Goal: Use online tool/utility: Utilize a website feature to perform a specific function

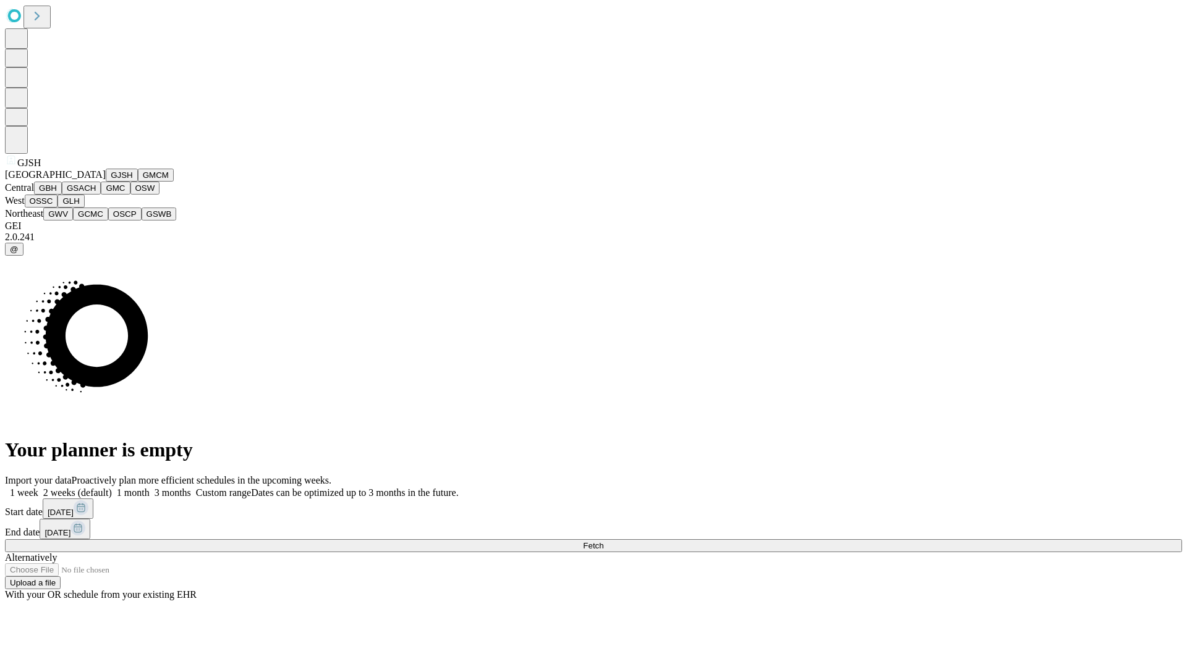
click at [106, 182] on button "GJSH" at bounding box center [122, 175] width 32 height 13
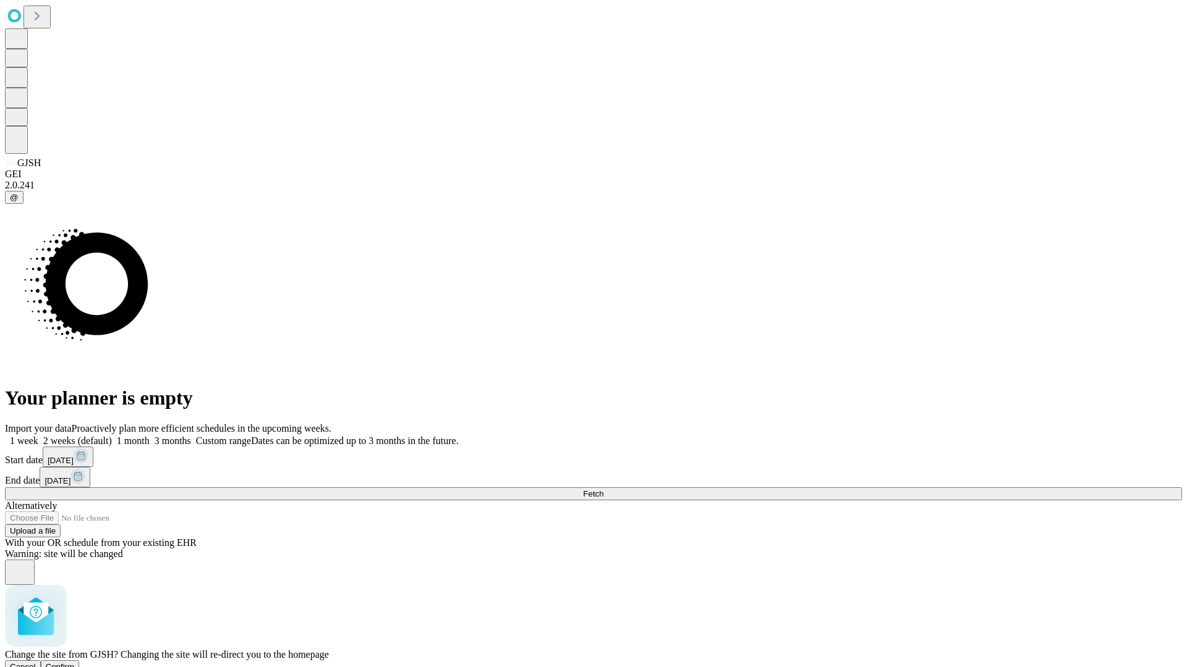
click at [75, 662] on span "Confirm" at bounding box center [60, 666] width 29 height 9
click at [150, 436] on label "1 month" at bounding box center [131, 441] width 38 height 11
click at [603, 489] on span "Fetch" at bounding box center [593, 493] width 20 height 9
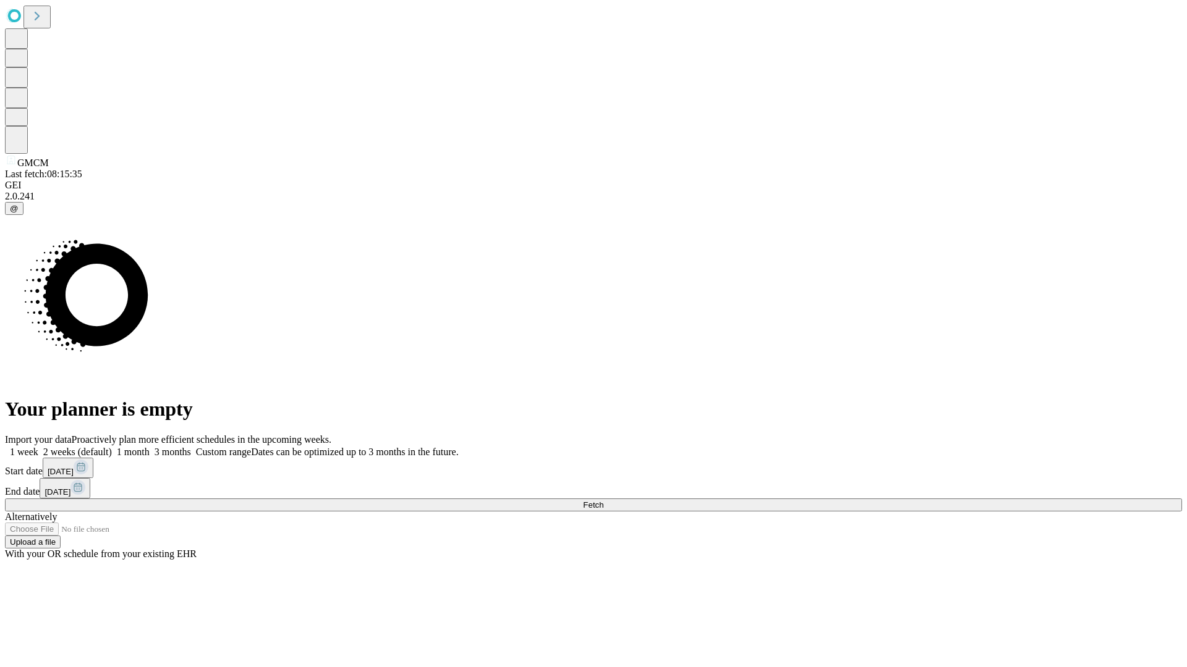
click at [150, 447] on label "1 month" at bounding box center [131, 452] width 38 height 11
click at [603, 501] on span "Fetch" at bounding box center [593, 505] width 20 height 9
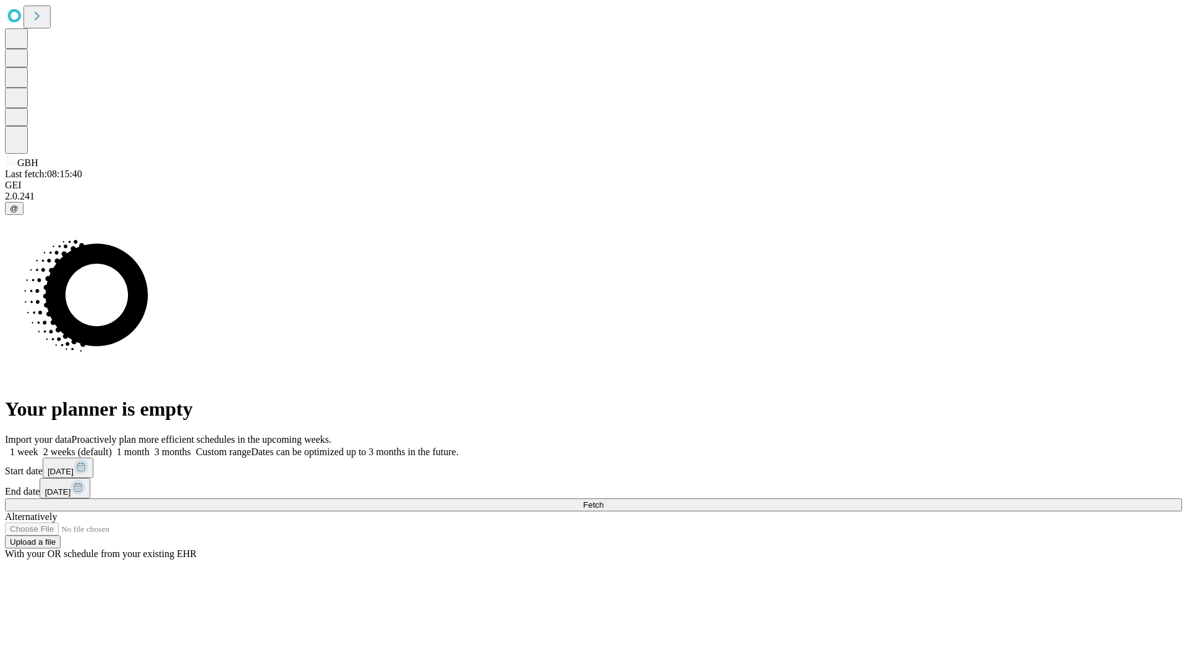
click at [150, 447] on label "1 month" at bounding box center [131, 452] width 38 height 11
click at [603, 501] on span "Fetch" at bounding box center [593, 505] width 20 height 9
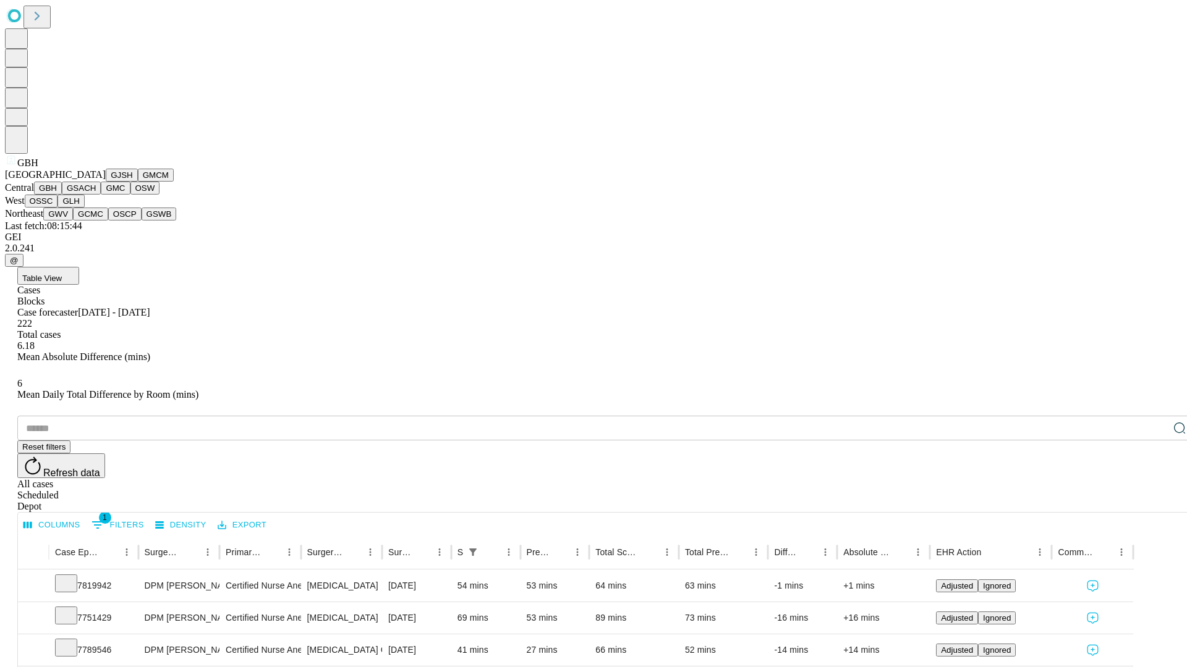
click at [96, 195] on button "GSACH" at bounding box center [81, 188] width 39 height 13
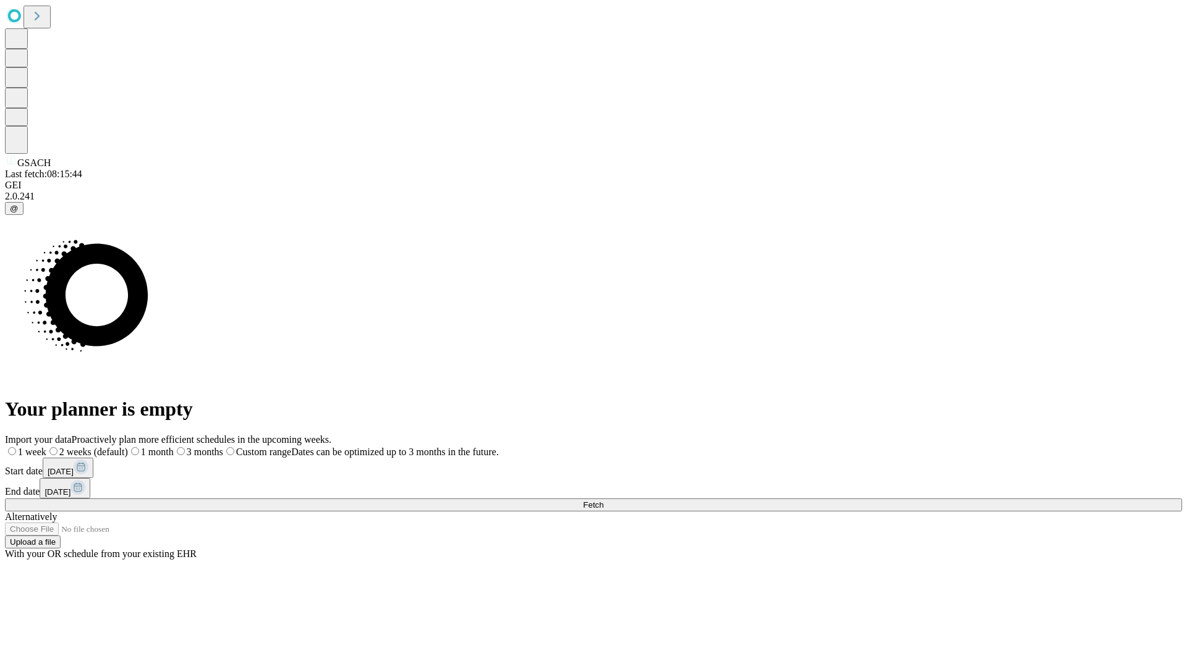
click at [174, 447] on label "1 month" at bounding box center [151, 452] width 46 height 11
click at [603, 501] on span "Fetch" at bounding box center [593, 505] width 20 height 9
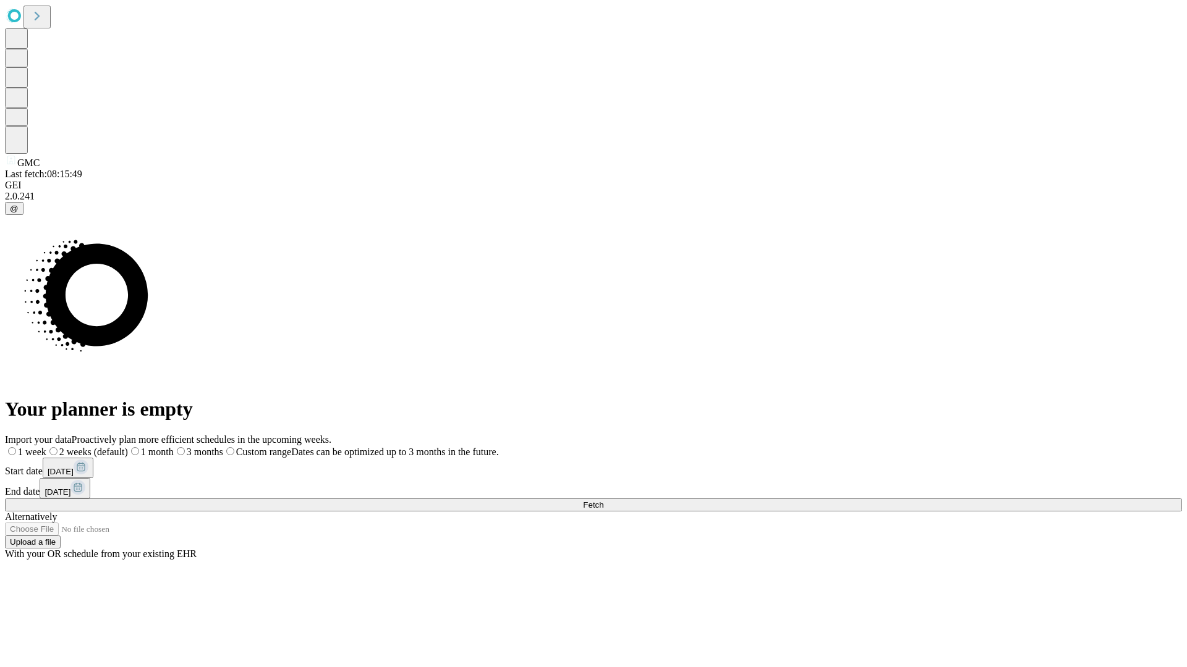
click at [174, 447] on label "1 month" at bounding box center [151, 452] width 46 height 11
click at [603, 501] on span "Fetch" at bounding box center [593, 505] width 20 height 9
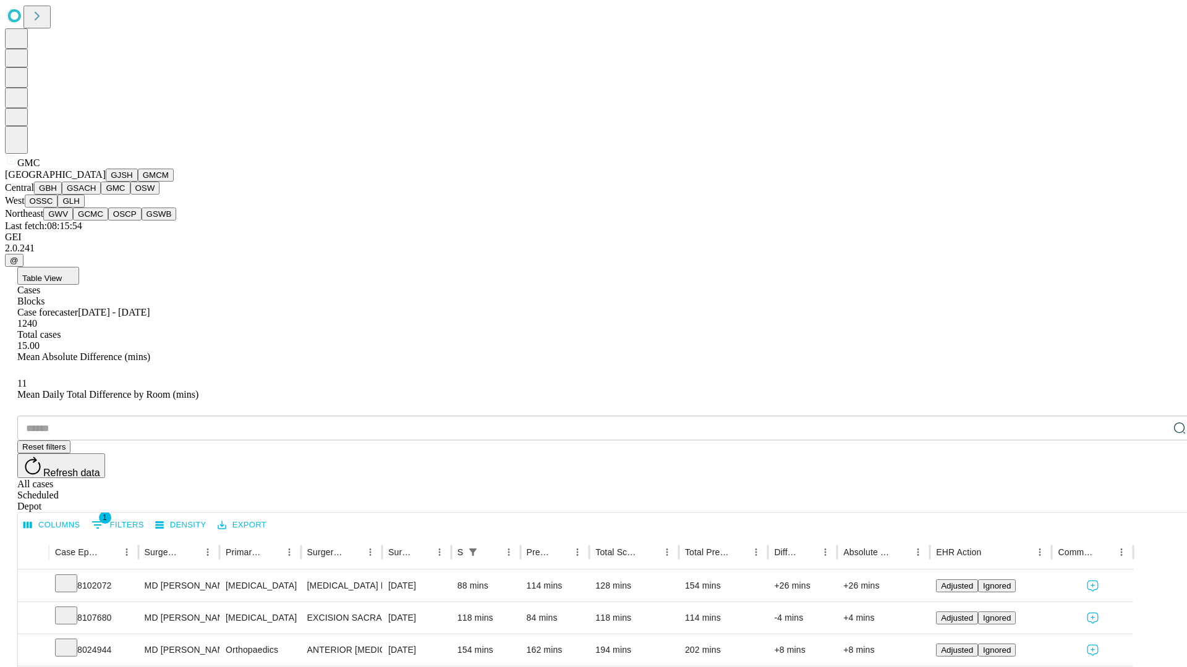
click at [130, 195] on button "OSW" at bounding box center [145, 188] width 30 height 13
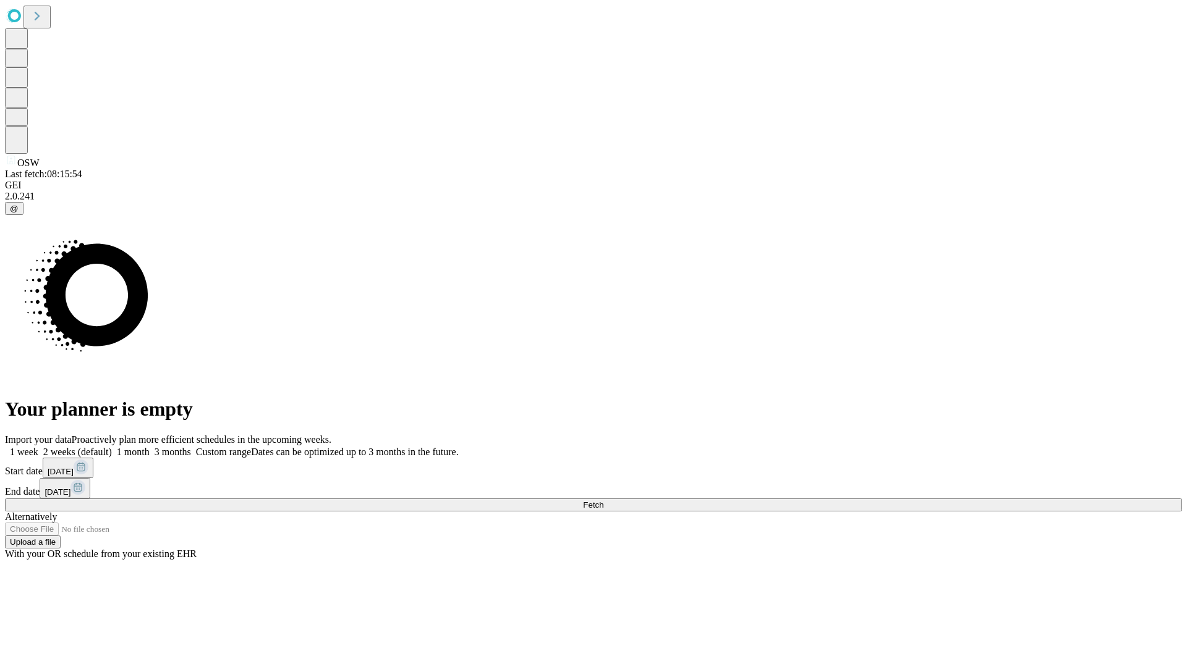
click at [603, 501] on span "Fetch" at bounding box center [593, 505] width 20 height 9
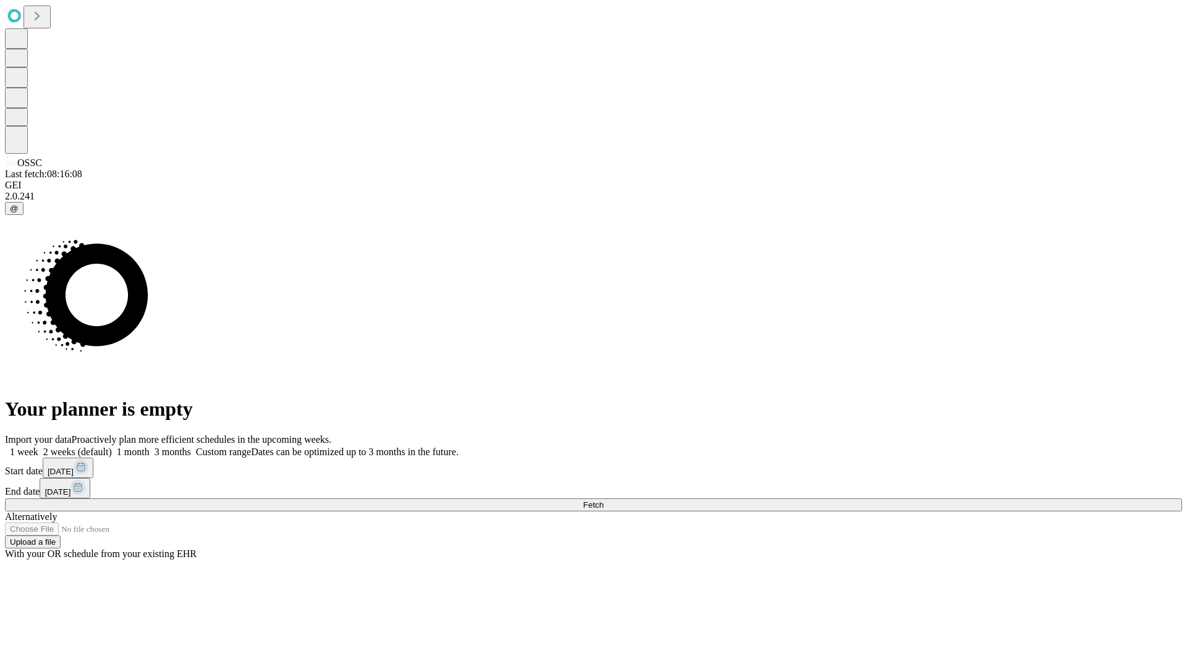
click at [150, 447] on label "1 month" at bounding box center [131, 452] width 38 height 11
click at [603, 501] on span "Fetch" at bounding box center [593, 505] width 20 height 9
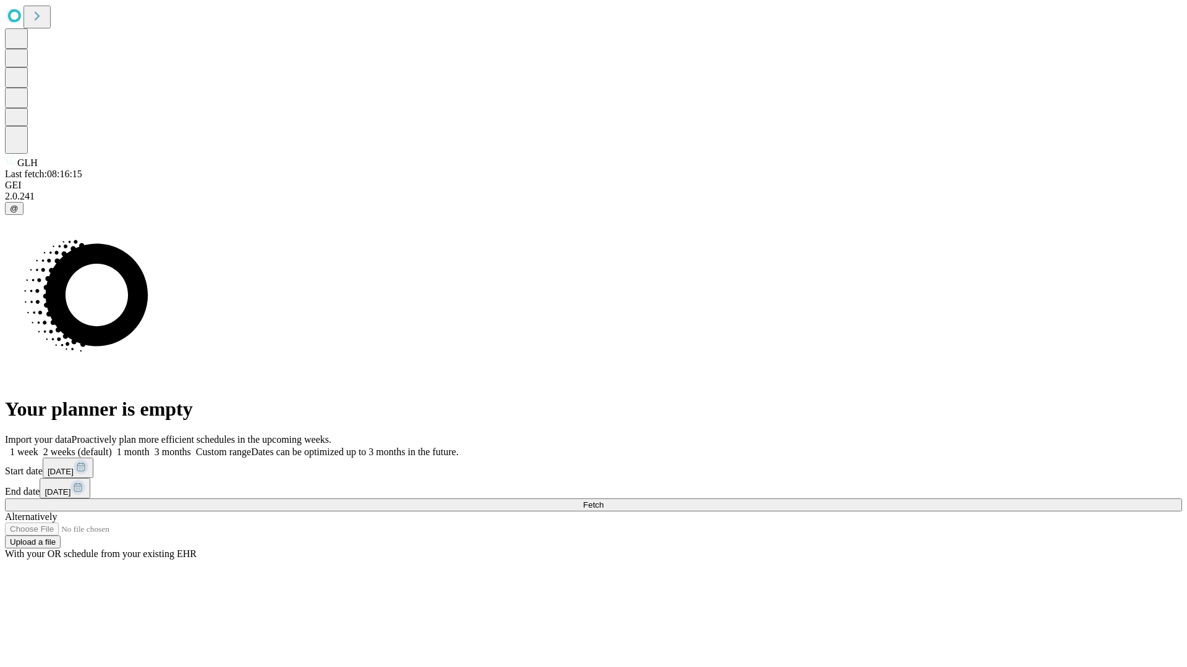
click at [150, 447] on label "1 month" at bounding box center [131, 452] width 38 height 11
click at [603, 501] on span "Fetch" at bounding box center [593, 505] width 20 height 9
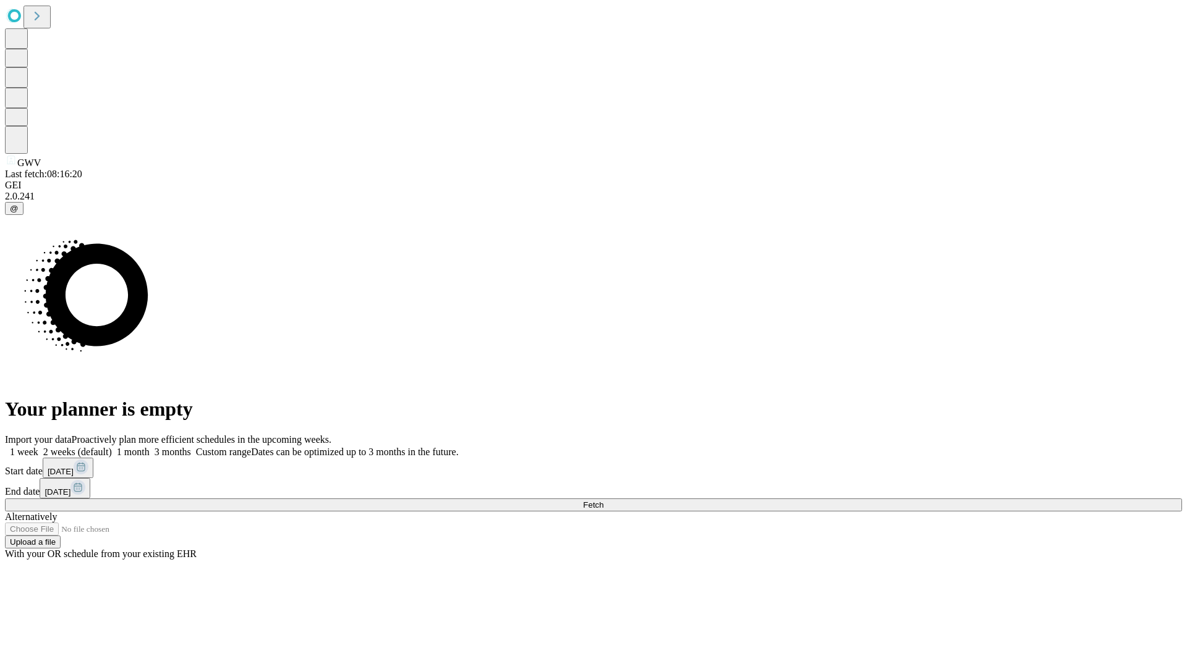
click at [150, 447] on label "1 month" at bounding box center [131, 452] width 38 height 11
click at [603, 501] on span "Fetch" at bounding box center [593, 505] width 20 height 9
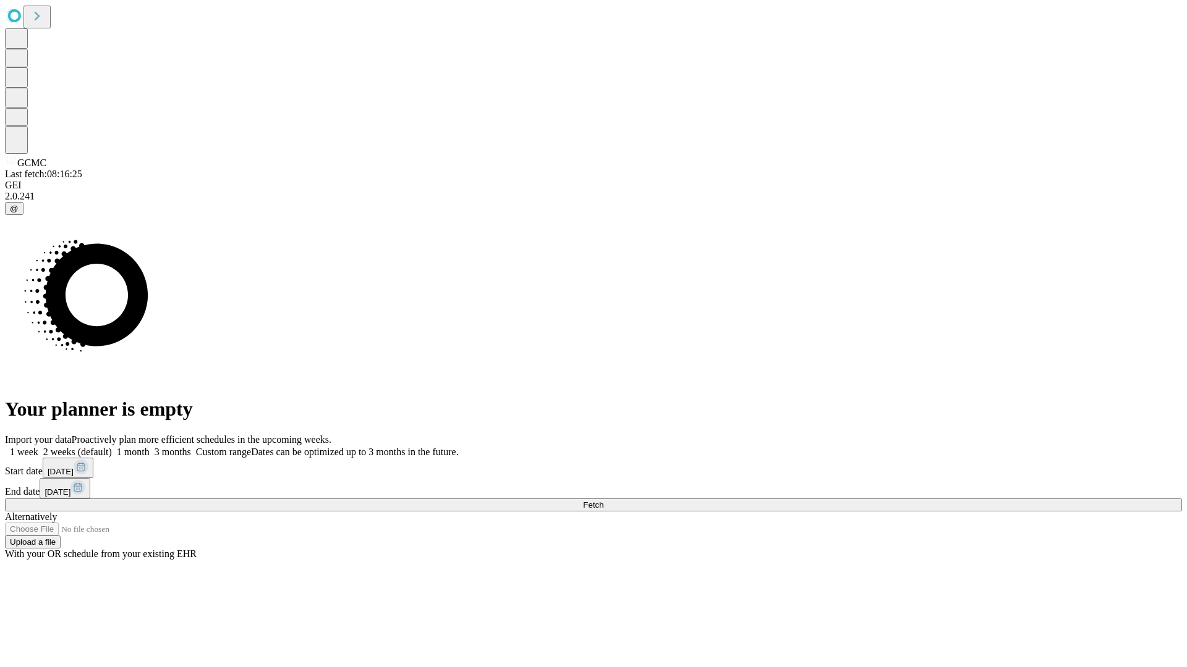
click at [603, 501] on span "Fetch" at bounding box center [593, 505] width 20 height 9
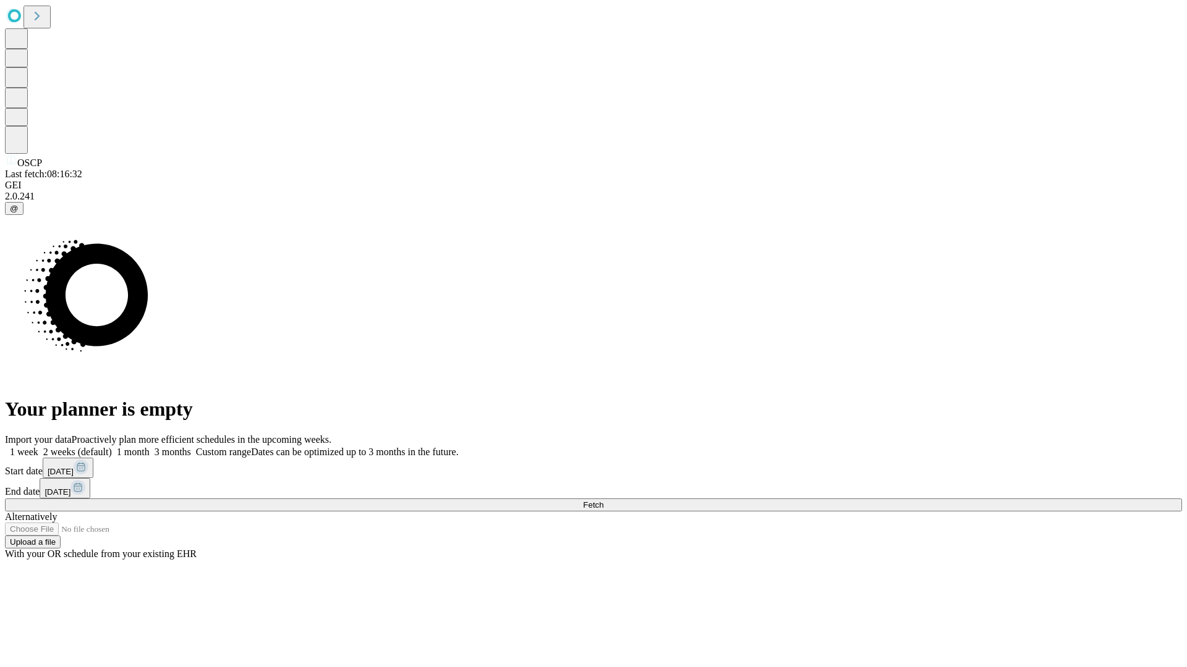
click at [603, 501] on span "Fetch" at bounding box center [593, 505] width 20 height 9
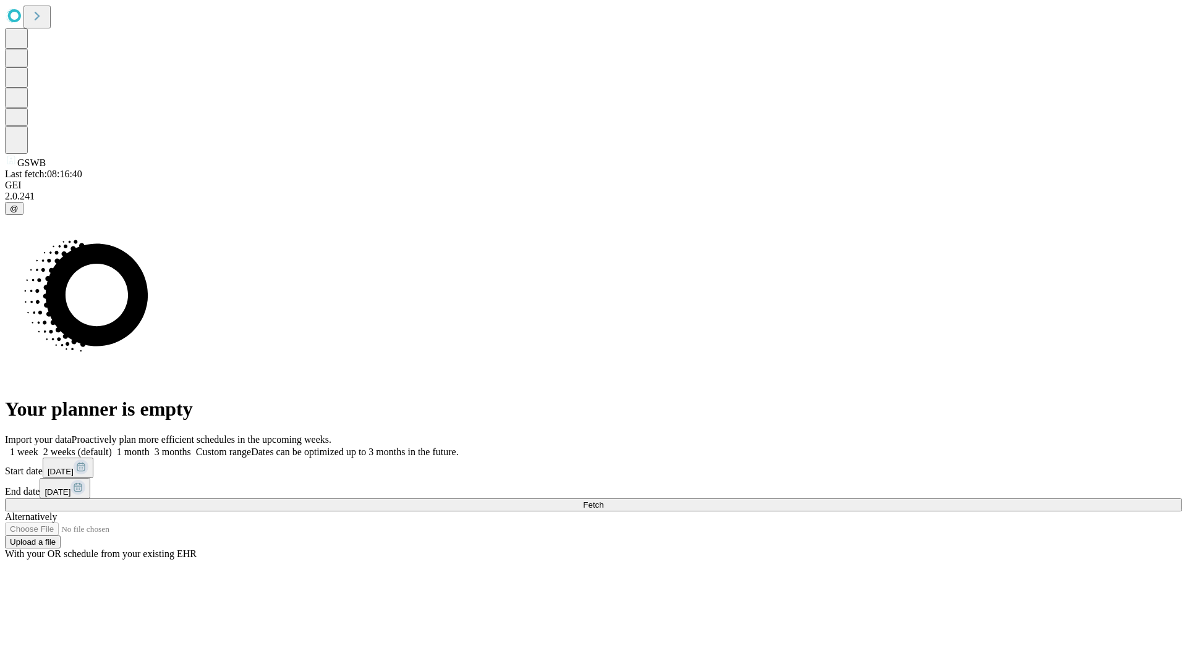
click at [150, 447] on label "1 month" at bounding box center [131, 452] width 38 height 11
click at [603, 501] on span "Fetch" at bounding box center [593, 505] width 20 height 9
